Goal: Information Seeking & Learning: Check status

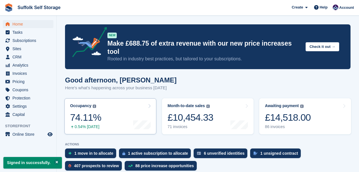
click at [116, 102] on link "Occupancy The percentage of all currently allocated units in terms of area. Inc…" at bounding box center [111, 116] width 92 height 36
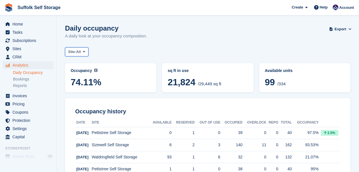
click at [86, 53] on span at bounding box center [84, 52] width 5 height 5
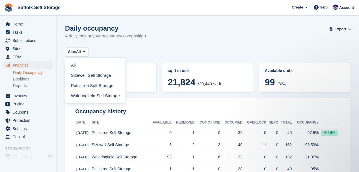
drag, startPoint x: 84, startPoint y: 93, endPoint x: 76, endPoint y: 68, distance: 26.4
click at [84, 93] on link "Waldringfield Self Storage" at bounding box center [96, 96] width 56 height 10
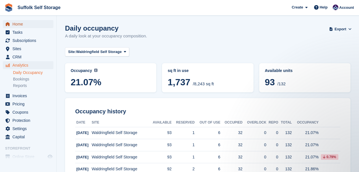
click at [21, 23] on span "Home" at bounding box center [29, 24] width 34 height 8
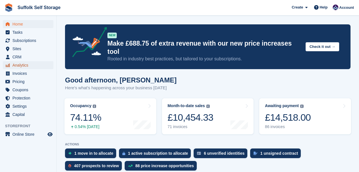
click at [15, 66] on span "Analytics" at bounding box center [29, 65] width 34 height 8
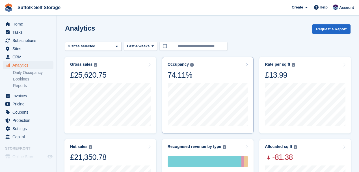
click at [244, 64] on div "Occupancy Percentage of all allocated units in terms of area. Includes units wi…" at bounding box center [208, 71] width 81 height 18
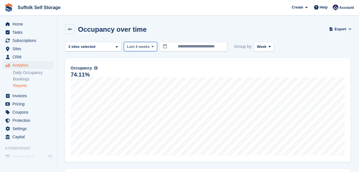
click at [129, 46] on span "Last 4 weeks" at bounding box center [138, 47] width 23 height 6
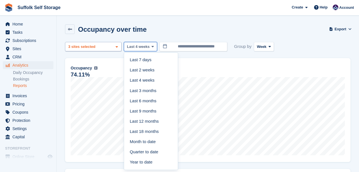
click at [119, 46] on div "Sizewell Self Storage 2 sites selected 3 sites selected" at bounding box center [93, 46] width 57 height 9
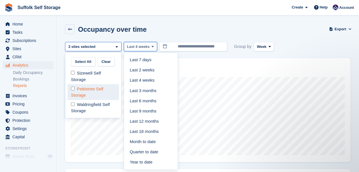
drag, startPoint x: 79, startPoint y: 95, endPoint x: 79, endPoint y: 90, distance: 4.3
click at [79, 94] on div "Pettistree Self Storage" at bounding box center [94, 92] width 52 height 16
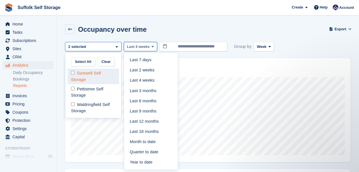
click at [81, 73] on div "Sizewell Self Storage" at bounding box center [94, 76] width 52 height 16
select select "****"
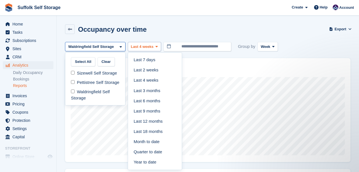
click at [154, 42] on div at bounding box center [208, 42] width 286 height 0
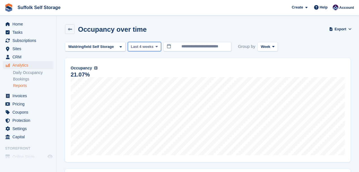
click at [156, 46] on icon at bounding box center [157, 47] width 2 height 4
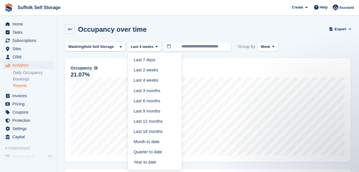
click at [148, 101] on link "Last 6 months" at bounding box center [154, 101] width 49 height 10
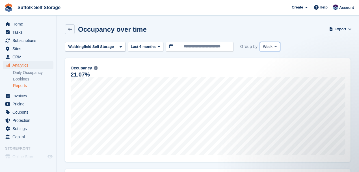
click at [269, 47] on button "Week" at bounding box center [270, 46] width 20 height 9
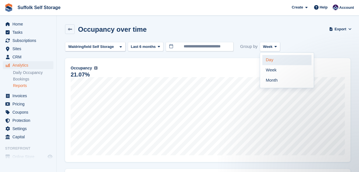
click at [269, 61] on link "Day" at bounding box center [287, 60] width 49 height 10
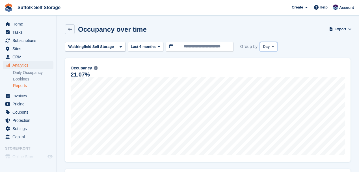
click at [272, 46] on icon at bounding box center [273, 47] width 2 height 4
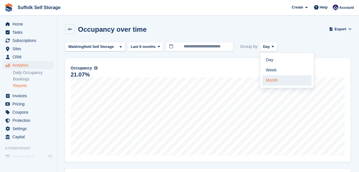
click at [269, 81] on link "Month" at bounding box center [287, 80] width 49 height 10
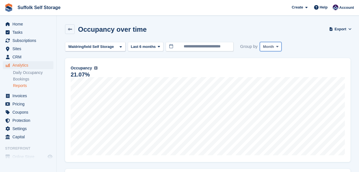
click at [275, 47] on span at bounding box center [277, 46] width 5 height 5
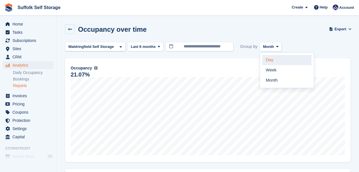
click at [266, 60] on link "Day" at bounding box center [287, 60] width 49 height 10
click at [120, 45] on icon at bounding box center [121, 47] width 2 height 4
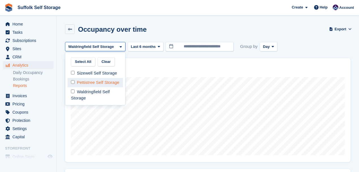
click at [89, 85] on div "Pettistree Self Storage" at bounding box center [95, 82] width 55 height 9
select select "****"
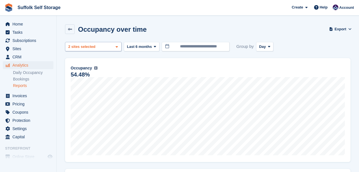
click at [115, 46] on span at bounding box center [117, 46] width 5 height 5
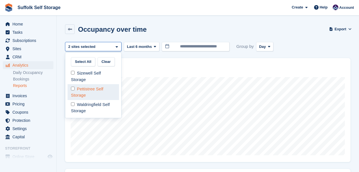
drag, startPoint x: 89, startPoint y: 107, endPoint x: 89, endPoint y: 95, distance: 11.9
click at [89, 107] on div "Waldringfield Self Storage" at bounding box center [94, 108] width 52 height 16
select select "****"
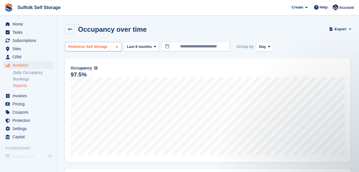
click at [115, 46] on span at bounding box center [117, 46] width 5 height 5
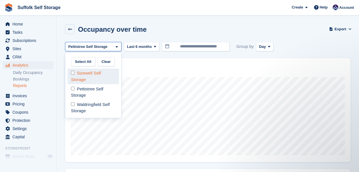
click at [84, 76] on div "Sizewell Self Storage" at bounding box center [94, 76] width 52 height 16
select select "****"
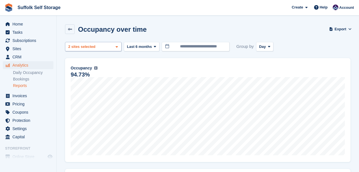
click at [113, 47] on div "Sizewell Self Storage 2 sites selected" at bounding box center [93, 46] width 57 height 9
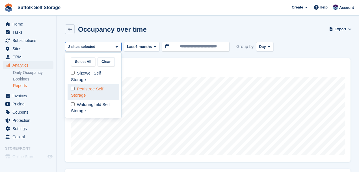
select select "****"
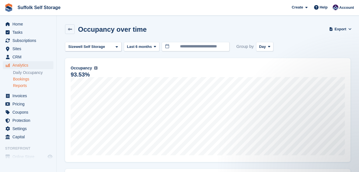
click at [25, 78] on link "Bookings" at bounding box center [33, 78] width 40 height 5
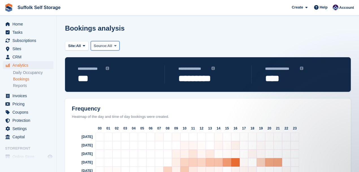
click at [112, 45] on span "All" at bounding box center [110, 46] width 5 height 6
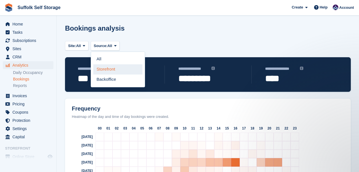
drag, startPoint x: 107, startPoint y: 69, endPoint x: 202, endPoint y: 75, distance: 95.3
click at [107, 69] on link "Storefront" at bounding box center [117, 69] width 49 height 10
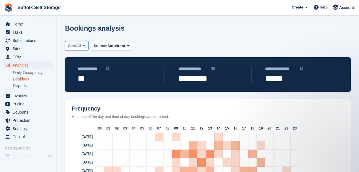
click at [85, 45] on icon at bounding box center [84, 46] width 2 height 4
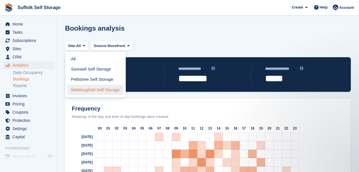
click at [91, 89] on link "Waldringfield Self Storage" at bounding box center [96, 90] width 56 height 10
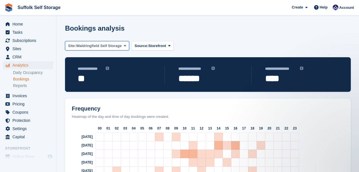
click at [123, 44] on span at bounding box center [125, 45] width 5 height 5
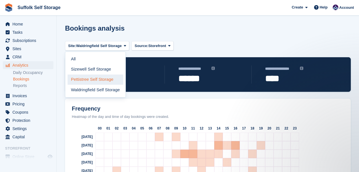
click at [98, 76] on link "Pettistree Self Storage" at bounding box center [96, 79] width 56 height 10
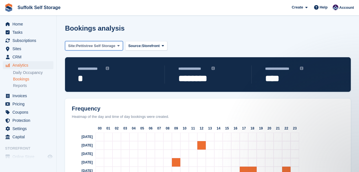
click at [117, 45] on icon at bounding box center [118, 46] width 2 height 4
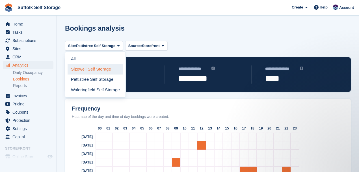
click at [96, 71] on link "Sizewell Self Storage" at bounding box center [96, 69] width 56 height 10
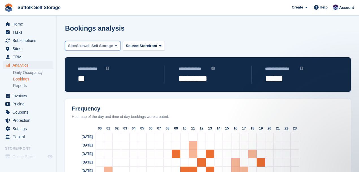
click at [111, 43] on span "Sizewell Self Storage" at bounding box center [94, 46] width 37 height 6
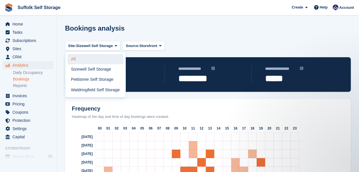
click at [75, 58] on link "All" at bounding box center [96, 59] width 56 height 10
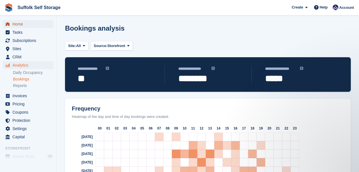
click at [30, 25] on span "Home" at bounding box center [29, 24] width 34 height 8
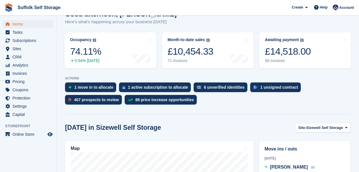
scroll to position [94, 0]
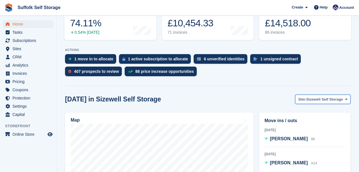
click at [326, 97] on span "Sizewell Self Storage" at bounding box center [325, 100] width 37 height 6
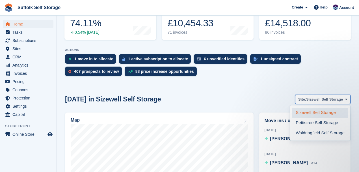
scroll to position [0, 0]
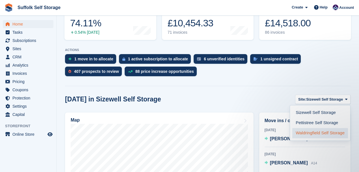
click at [307, 128] on link "Waldringfield Self Storage" at bounding box center [321, 133] width 56 height 10
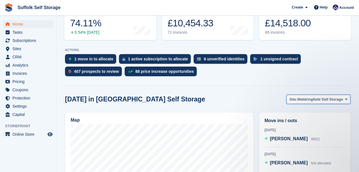
click at [340, 97] on span "Waldringfield Self Storage" at bounding box center [321, 100] width 46 height 6
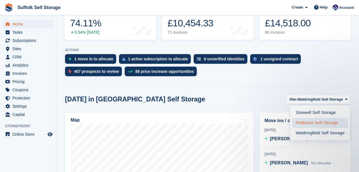
click at [312, 118] on link "Pettistree Self Storage" at bounding box center [321, 123] width 56 height 10
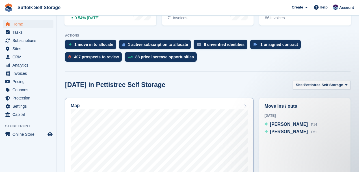
scroll to position [170, 0]
